Goal: Find specific page/section: Find specific page/section

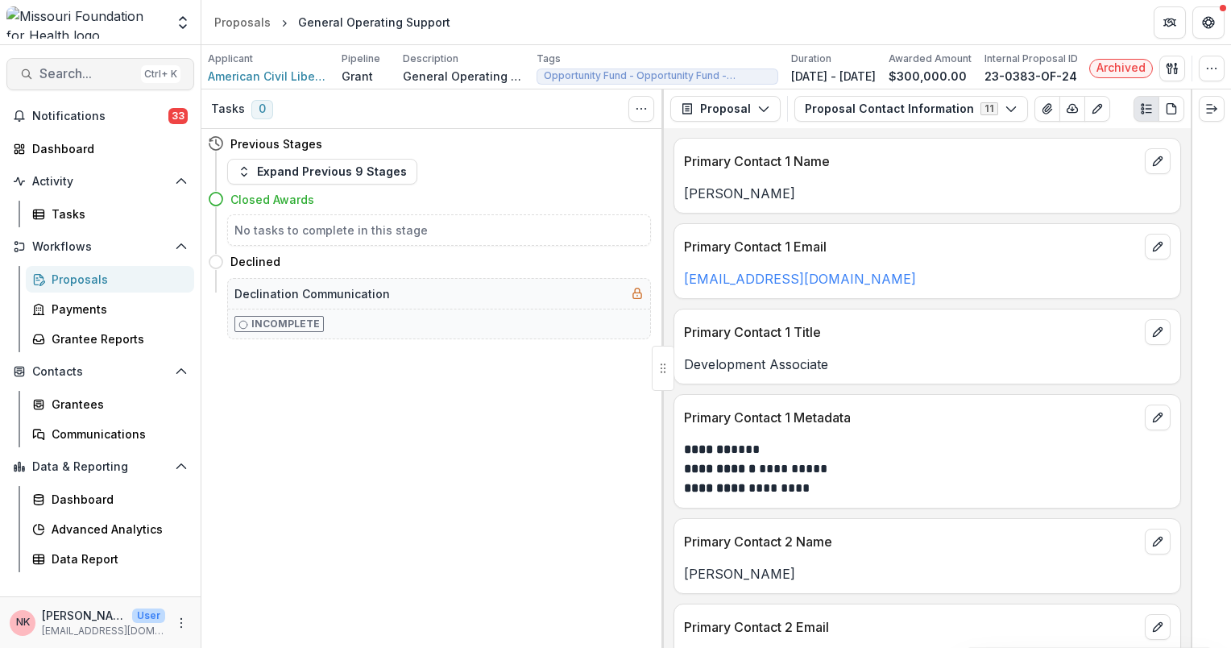
click at [84, 85] on button "Search... Ctrl + K" at bounding box center [100, 74] width 188 height 32
click at [84, 85] on div "Add Contact New Proposal New Board Document Template New Collection Get Help Us…" at bounding box center [615, 324] width 1231 height 648
click at [73, 74] on span "Search..." at bounding box center [86, 73] width 95 height 15
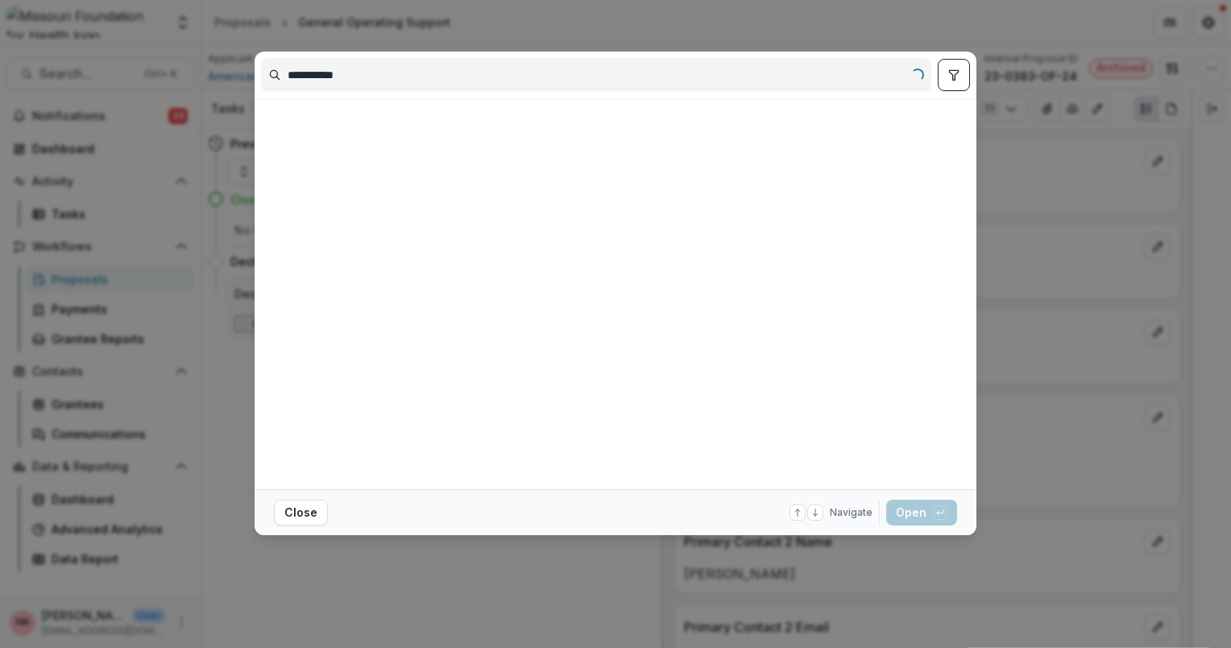
type input "**********"
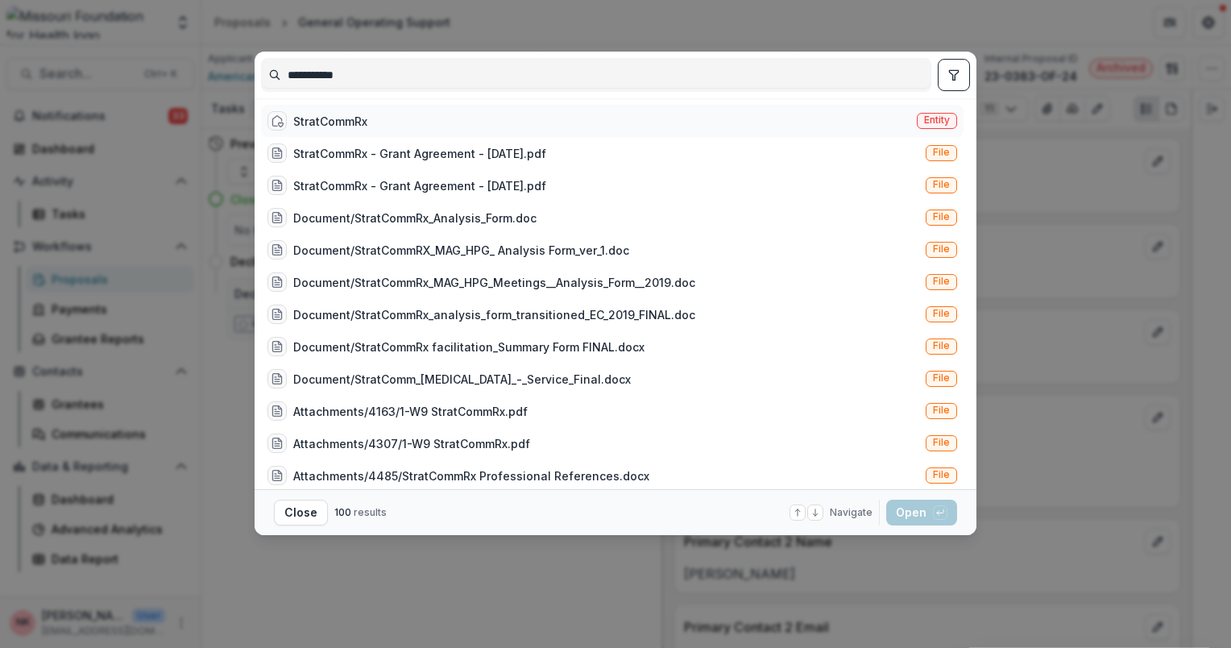
click at [944, 119] on span "Entity" at bounding box center [937, 119] width 26 height 11
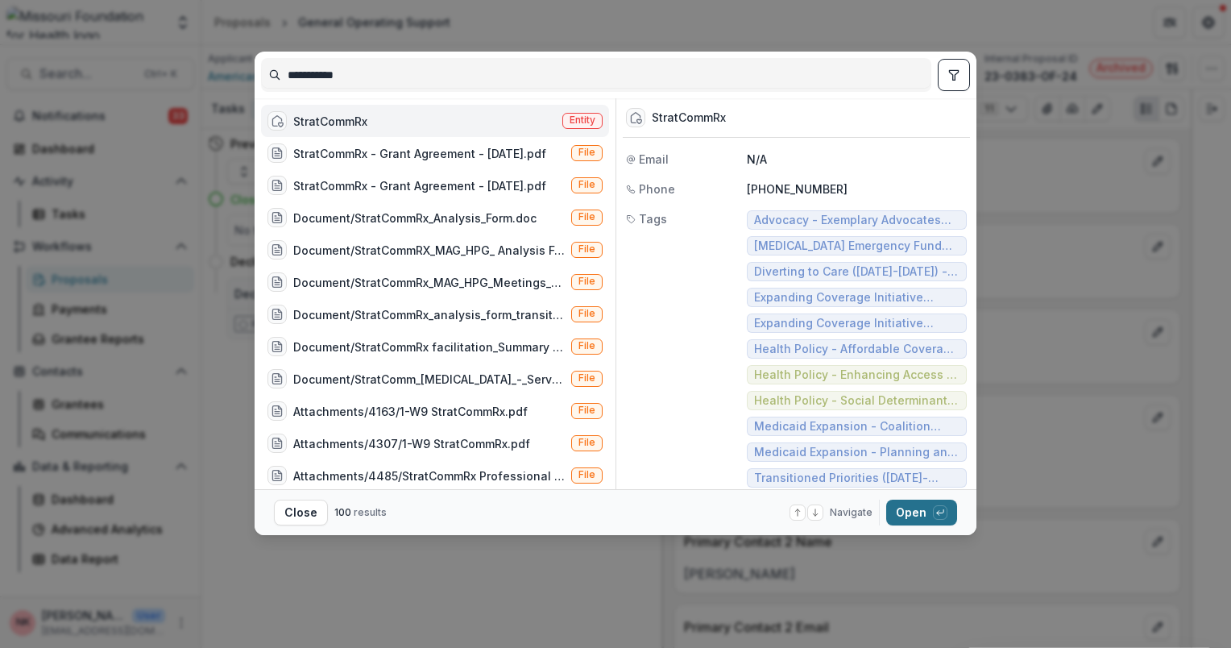
click at [921, 513] on button "Open with enter key" at bounding box center [921, 513] width 71 height 26
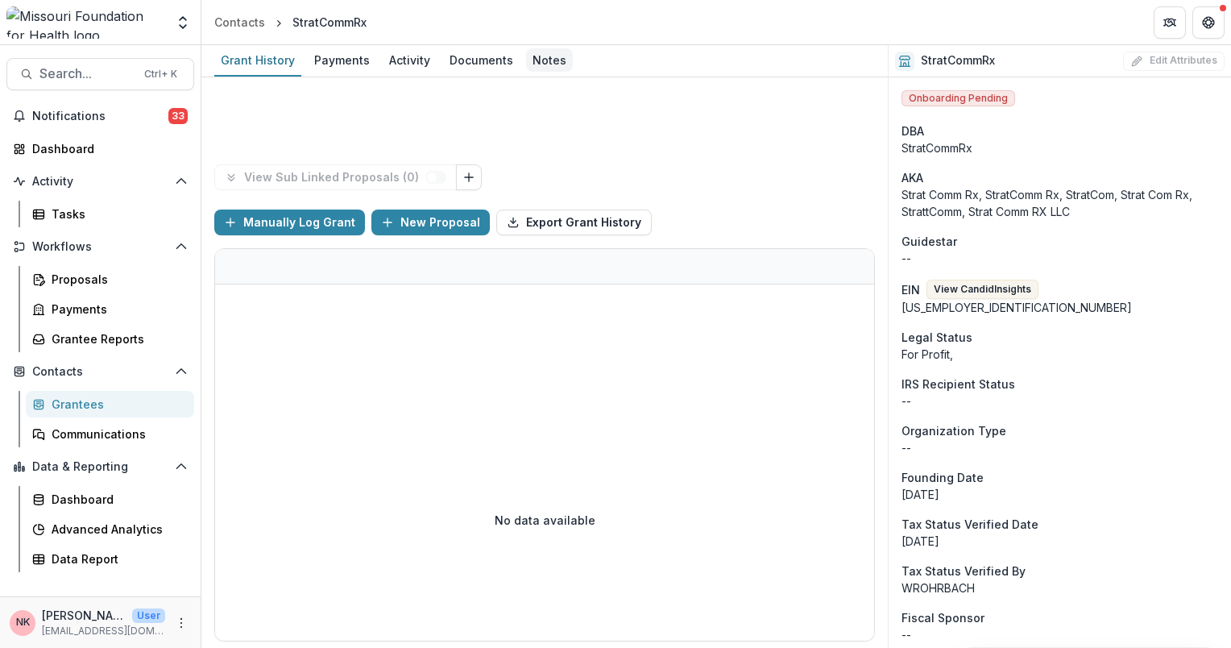
click at [546, 64] on div "Notes" at bounding box center [549, 59] width 47 height 23
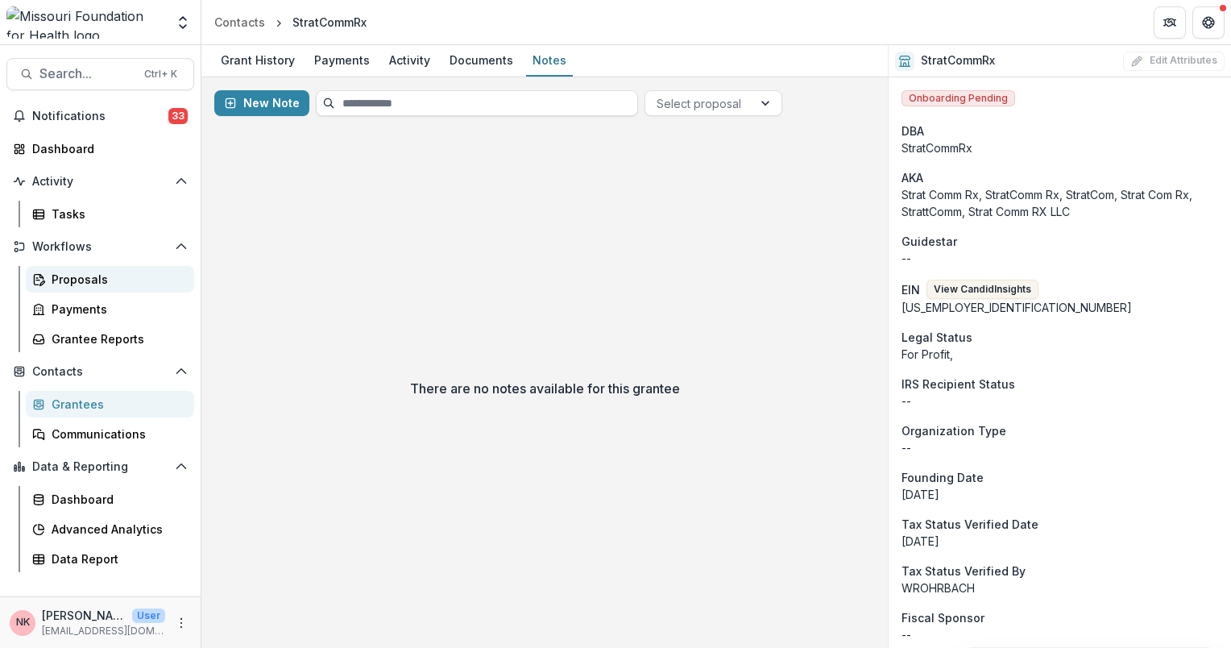
click at [77, 271] on div "Proposals" at bounding box center [117, 279] width 130 height 17
